Goal: Download file/media

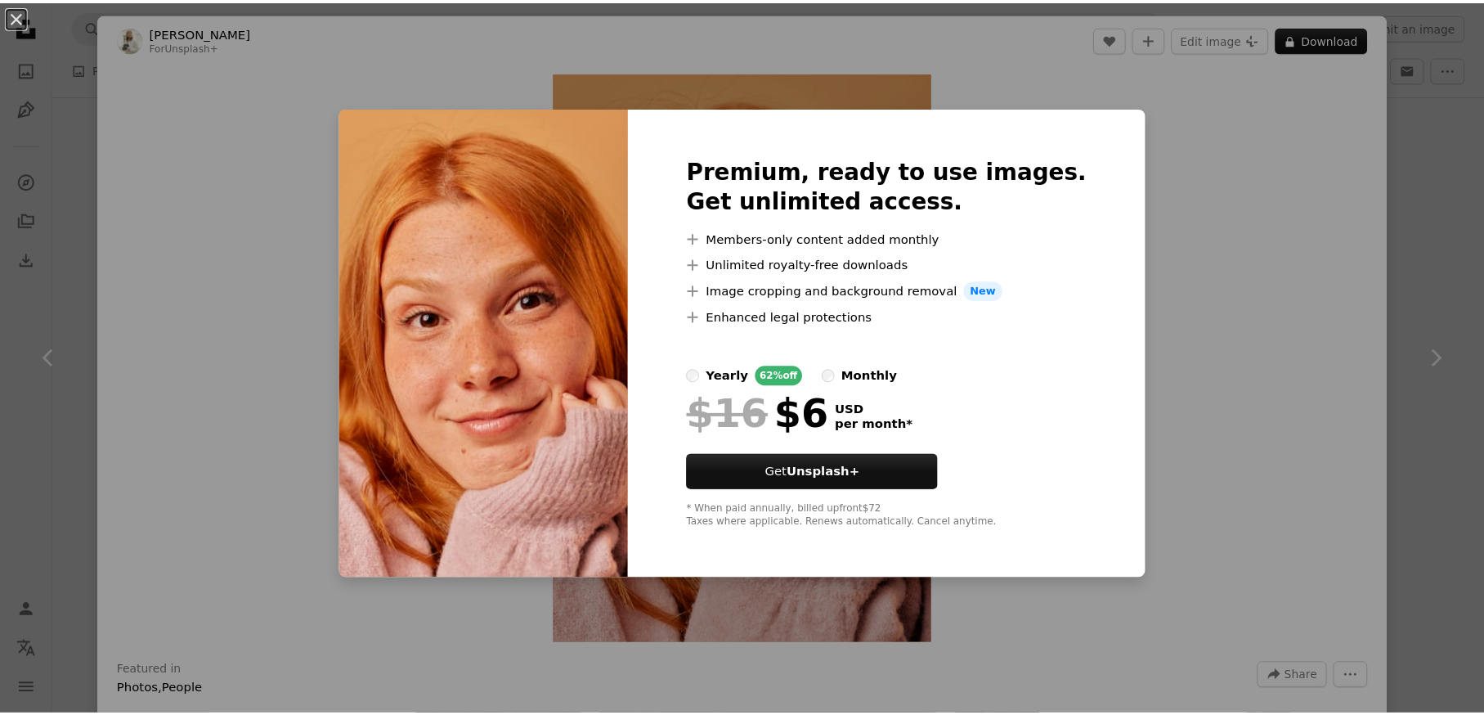
scroll to position [1190, 0]
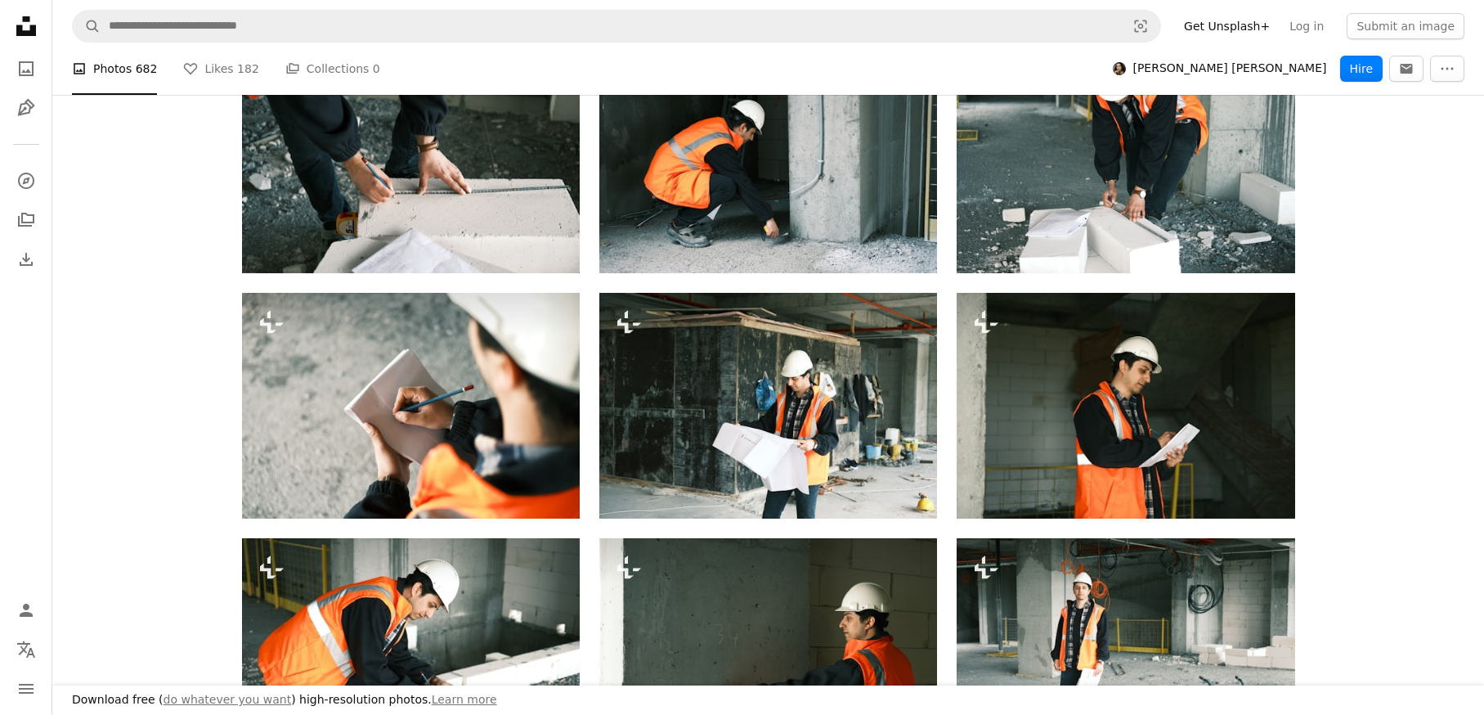
scroll to position [787, 0]
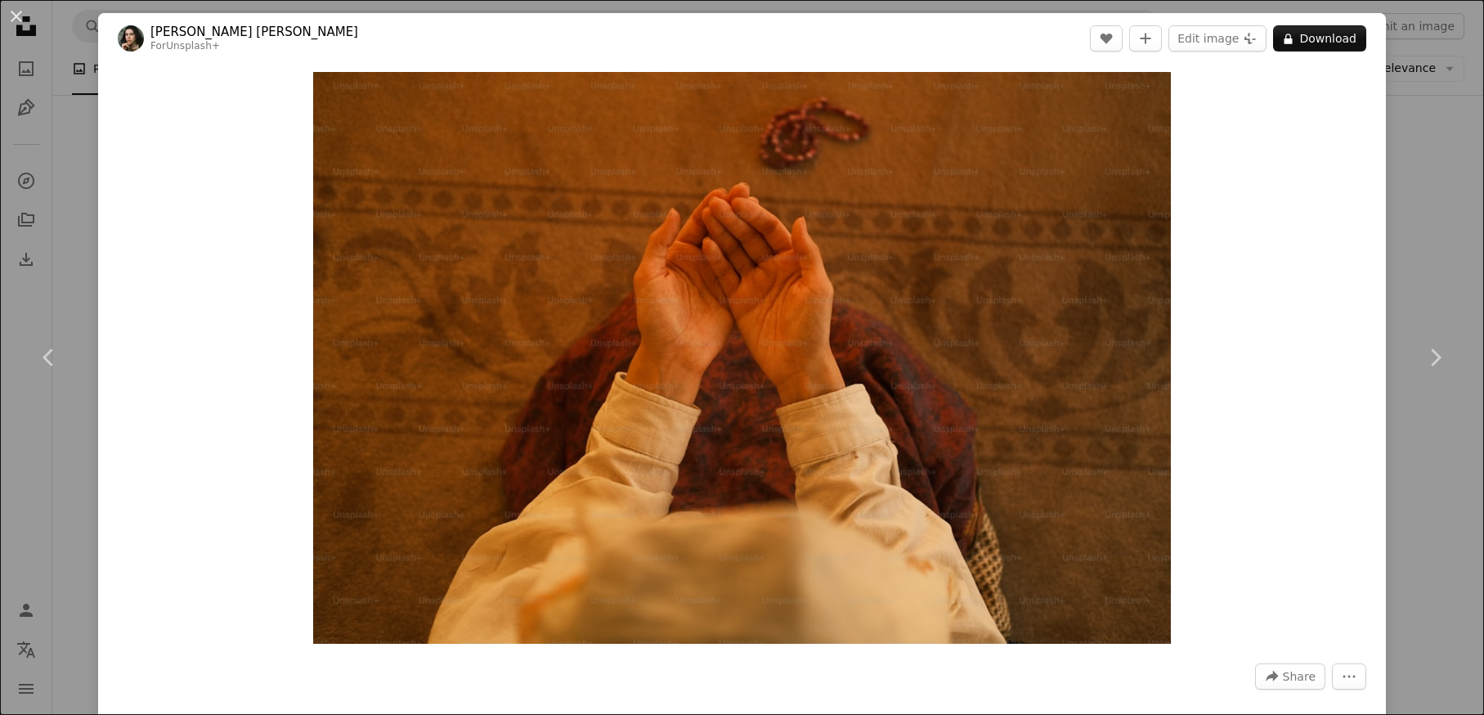
scroll to position [1477, 0]
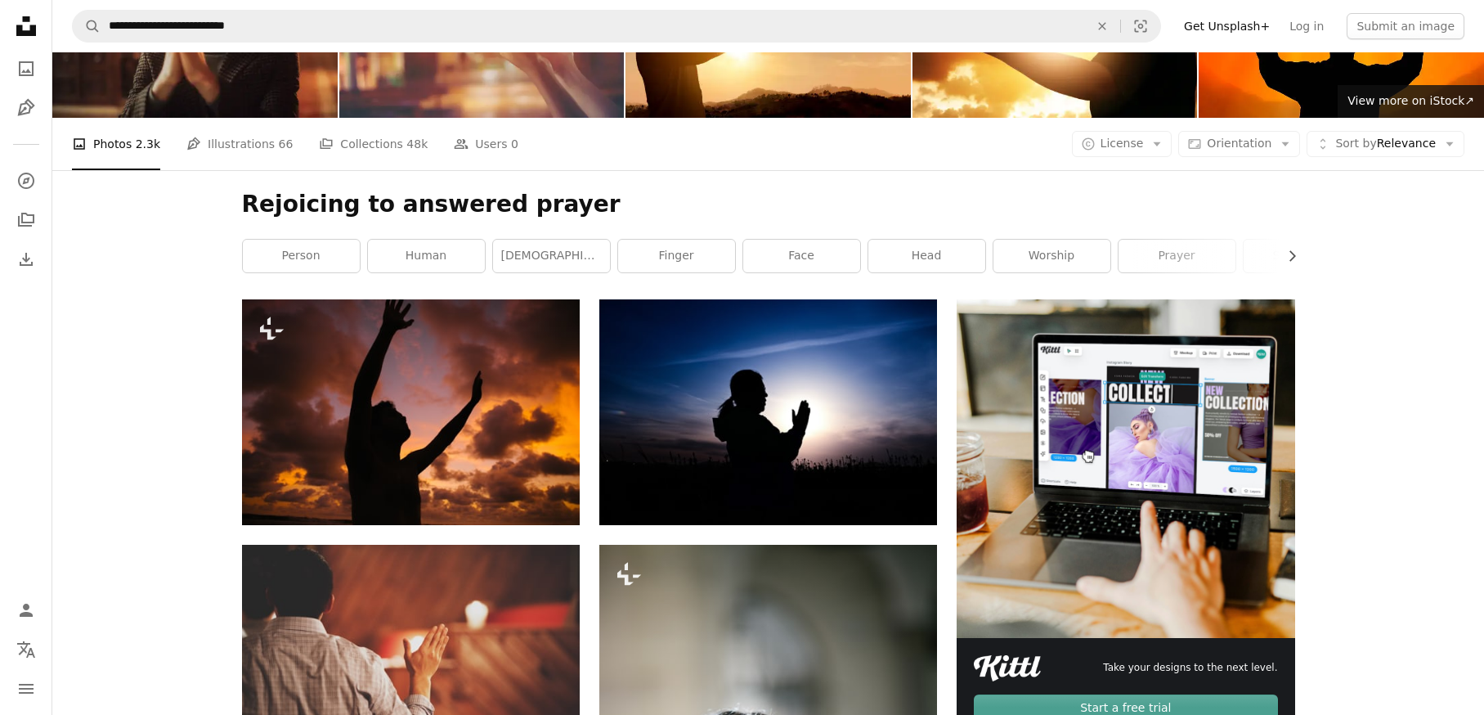
scroll to position [119, 0]
